Goal: Transaction & Acquisition: Purchase product/service

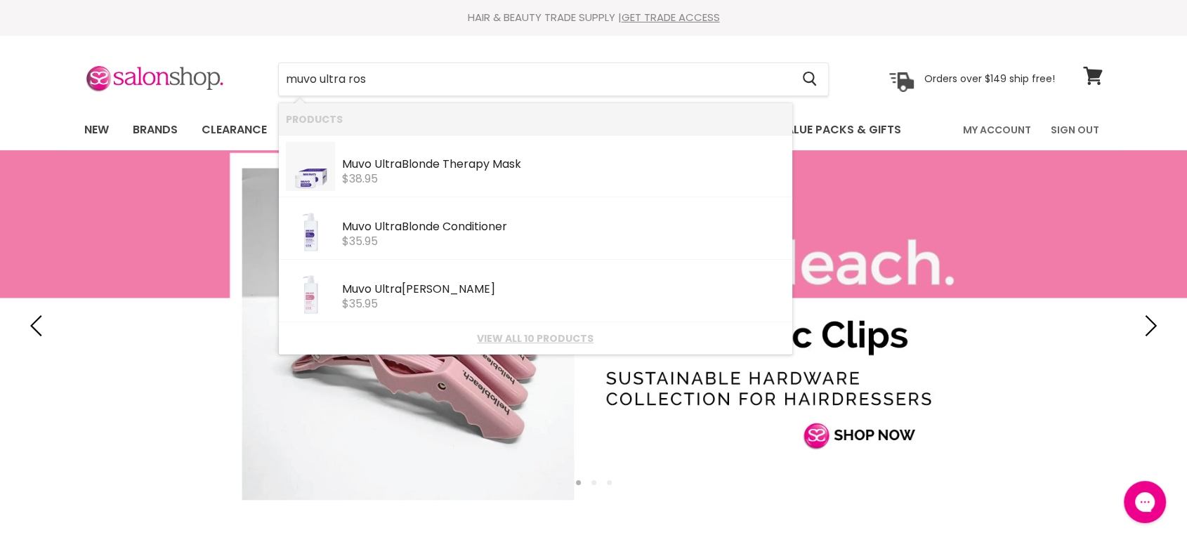
type input "muvo ultra rose"
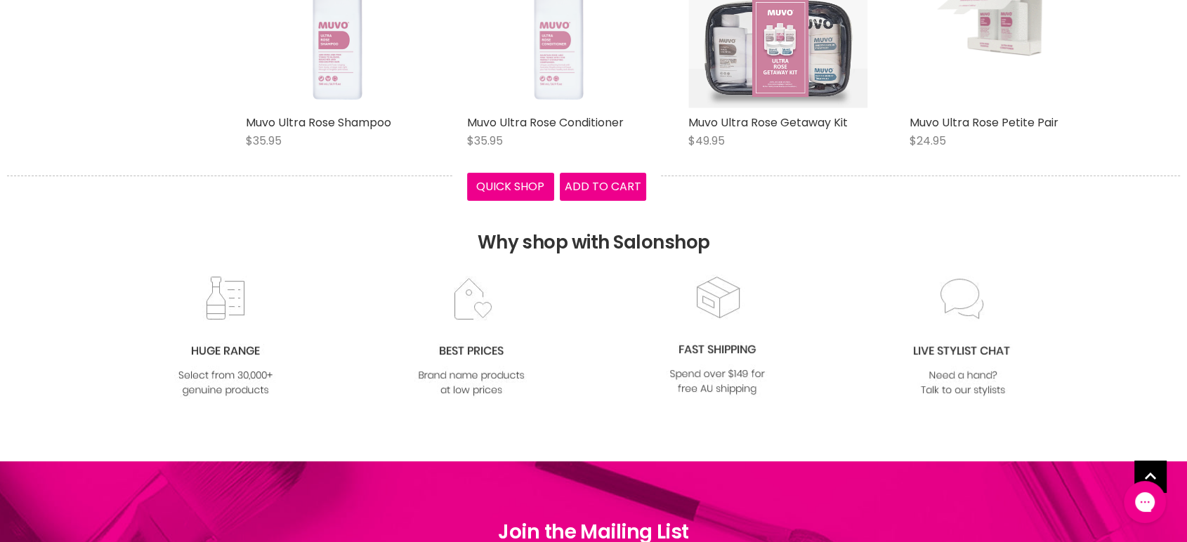
click at [553, 91] on img "Main content" at bounding box center [556, 18] width 179 height 179
